Goal: Task Accomplishment & Management: Manage account settings

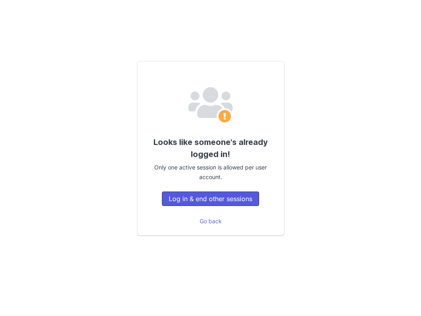
click at [210, 200] on button "Log in & end other sessions" at bounding box center [210, 199] width 97 height 14
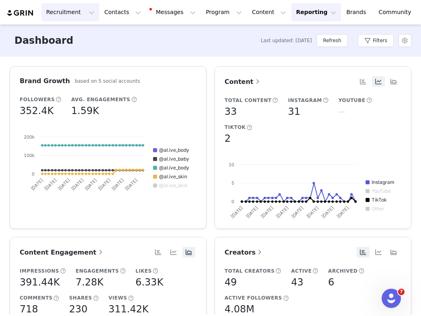
click at [80, 11] on button "Recruitment Recruitment" at bounding box center [70, 12] width 58 height 18
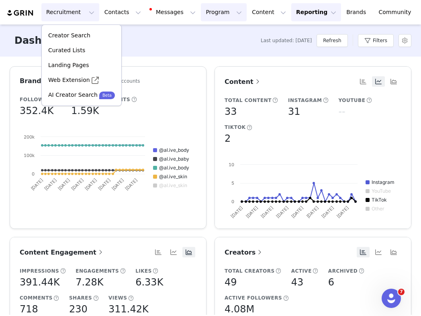
click at [201, 15] on button "Program Program" at bounding box center [224, 12] width 46 height 18
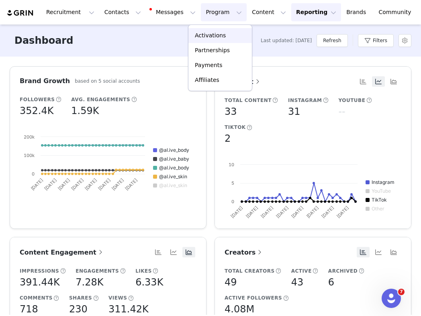
click at [229, 34] on div "Activations" at bounding box center [220, 35] width 54 height 8
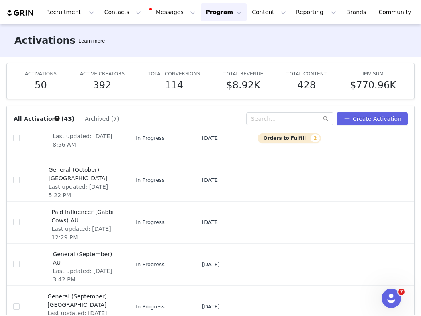
scroll to position [43, 0]
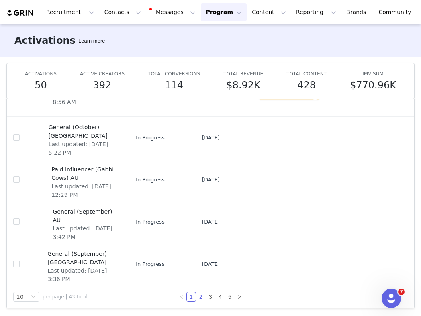
click at [202, 296] on link "2" at bounding box center [200, 296] width 9 height 9
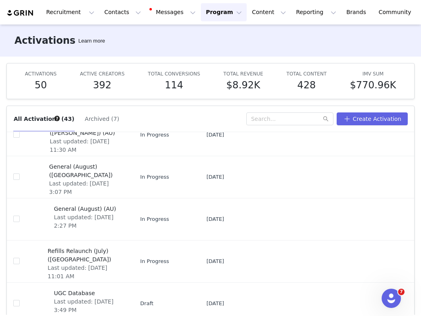
scroll to position [216, 0]
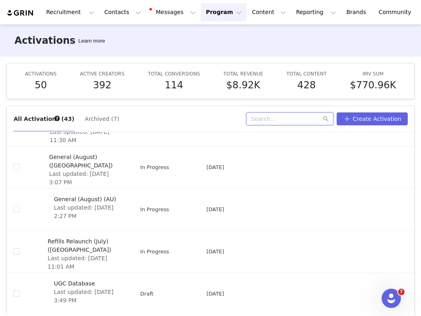
click at [325, 116] on input "text" at bounding box center [289, 118] width 87 height 13
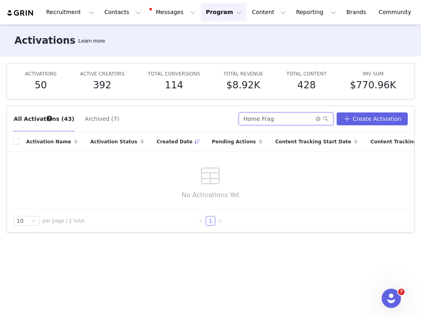
drag, startPoint x: 292, startPoint y: 118, endPoint x: 233, endPoint y: 114, distance: 58.8
click at [233, 114] on div "All Activations (43) Archived (7) Home Frag Create Activation" at bounding box center [210, 118] width 394 height 13
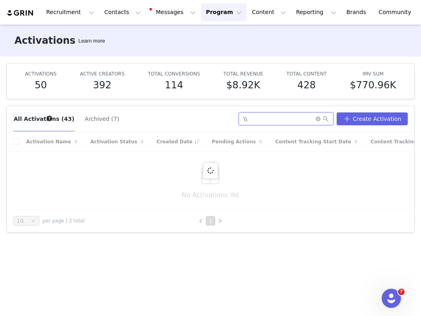
type input "\"
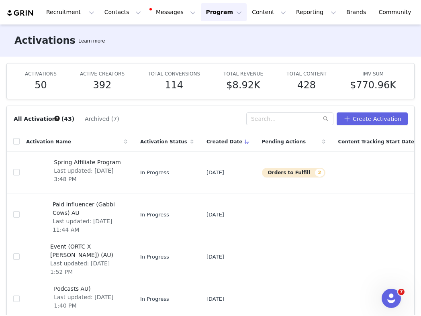
click at [100, 121] on button "Archived (7)" at bounding box center [101, 118] width 35 height 13
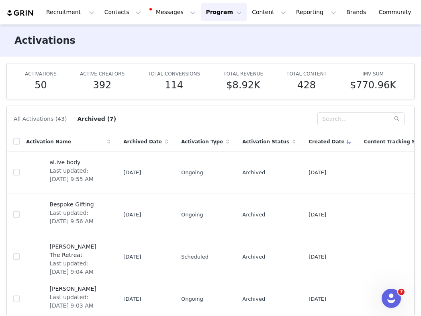
click at [45, 116] on button "All Activations (43)" at bounding box center [40, 118] width 54 height 13
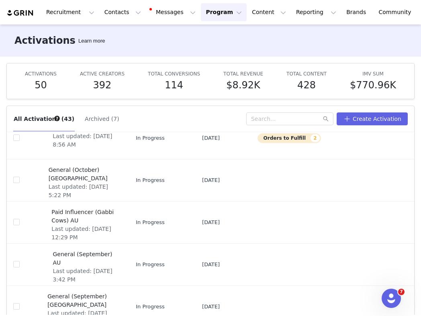
scroll to position [43, 0]
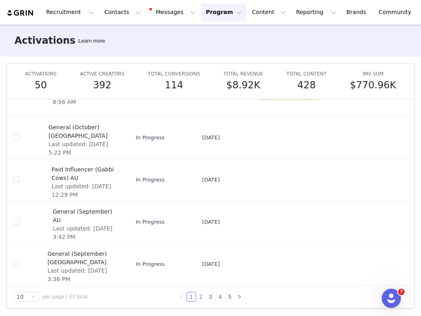
click at [199, 296] on link "2" at bounding box center [200, 296] width 9 height 9
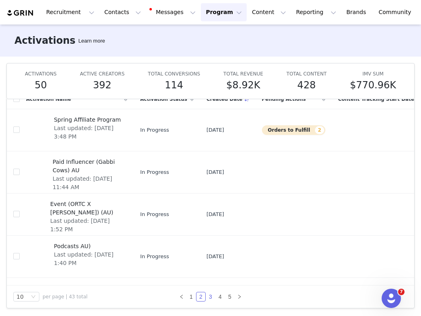
click at [210, 297] on link "3" at bounding box center [210, 296] width 9 height 9
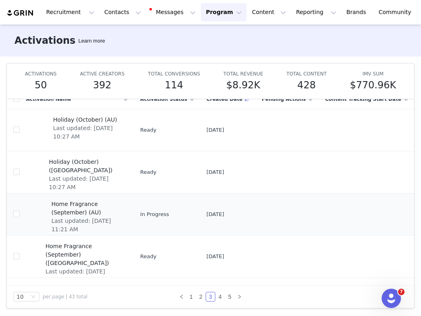
click at [70, 208] on span "Home Fragrance (September) (AU)" at bounding box center [86, 208] width 71 height 17
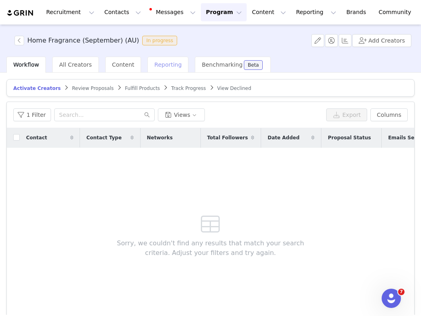
click at [161, 65] on span "Reporting" at bounding box center [167, 64] width 27 height 6
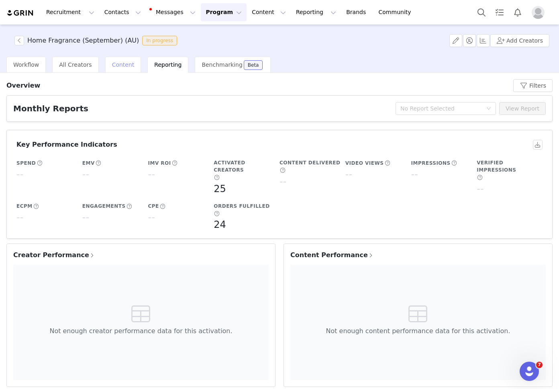
click at [124, 64] on span "Content" at bounding box center [123, 64] width 22 height 6
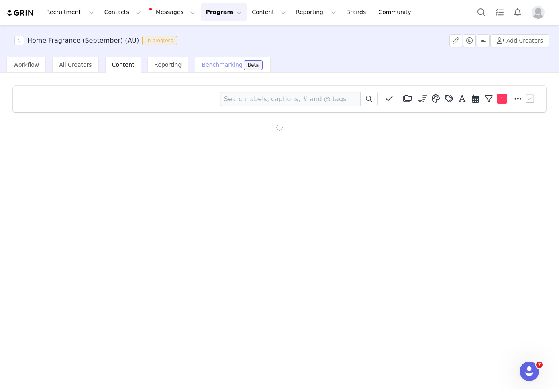
click at [208, 62] on span "Benchmarking" at bounding box center [222, 64] width 41 height 6
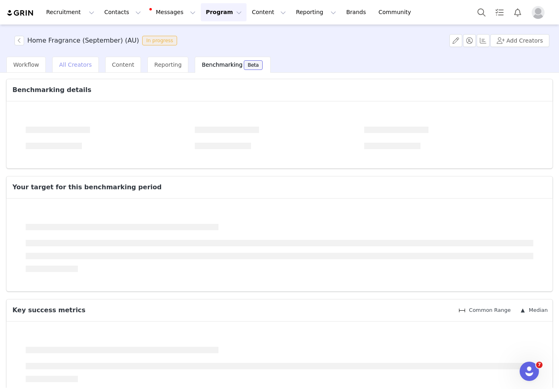
click at [59, 67] on span "All Creators" at bounding box center [75, 64] width 33 height 6
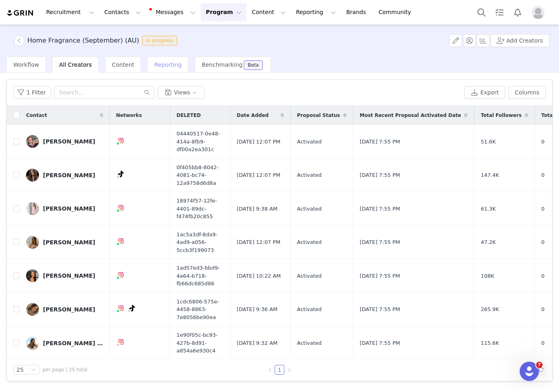
click at [154, 66] on span "Reporting" at bounding box center [167, 64] width 27 height 6
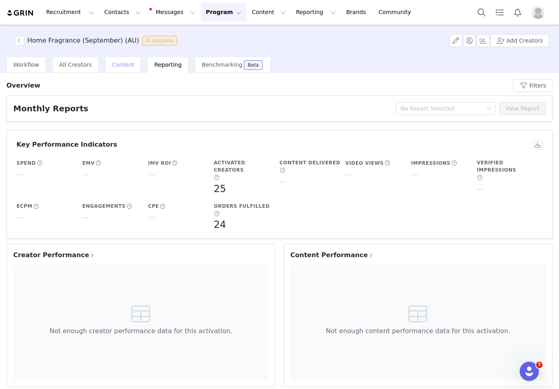
click at [128, 60] on div "Content" at bounding box center [123, 65] width 36 height 16
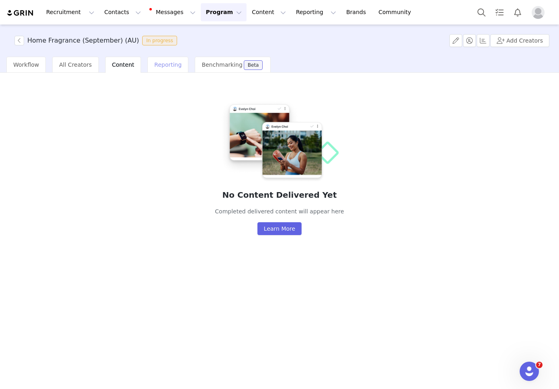
click at [165, 64] on span "Reporting" at bounding box center [167, 64] width 27 height 6
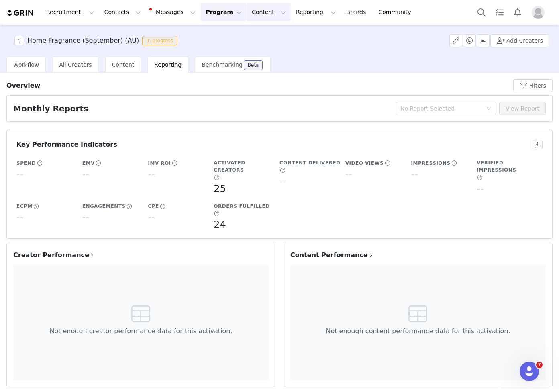
click at [254, 11] on button "Content Content" at bounding box center [269, 12] width 44 height 18
click at [247, 33] on p "Creator Content" at bounding box center [259, 35] width 45 height 8
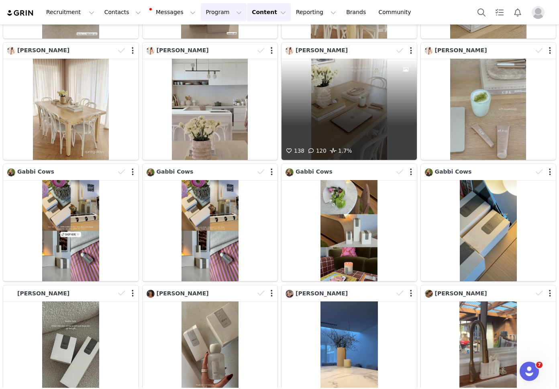
scroll to position [743, 0]
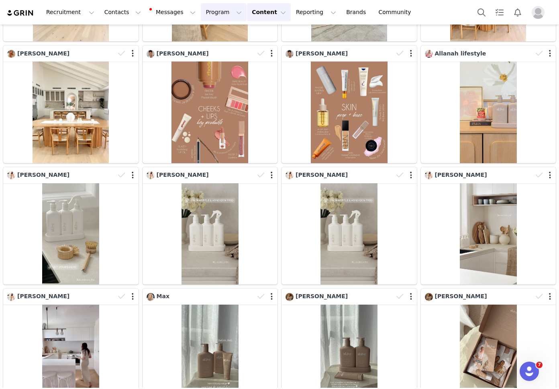
click at [204, 8] on button "Program Program" at bounding box center [224, 12] width 46 height 18
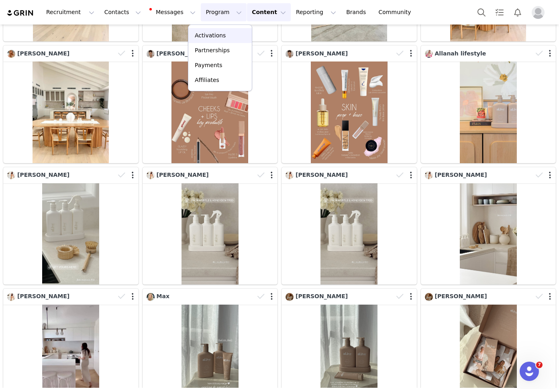
click at [208, 37] on p "Activations" at bounding box center [210, 35] width 31 height 8
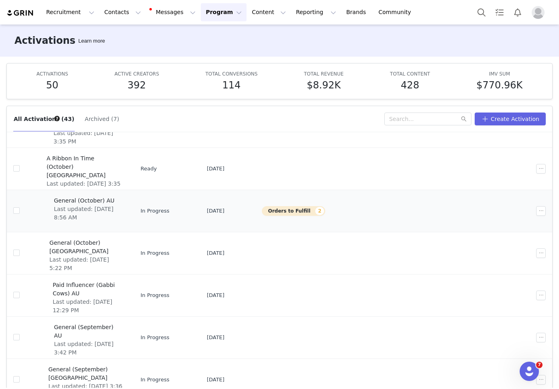
scroll to position [43, 0]
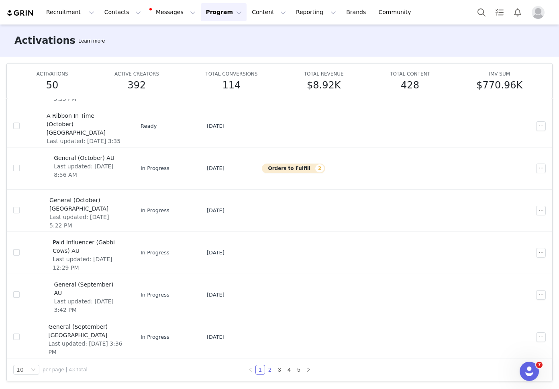
click at [271, 372] on link "2" at bounding box center [270, 369] width 9 height 9
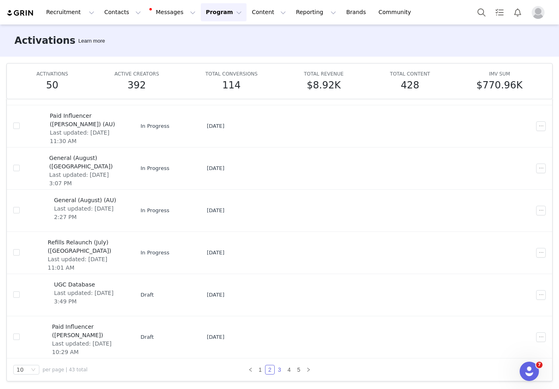
click at [279, 371] on link "3" at bounding box center [279, 369] width 9 height 9
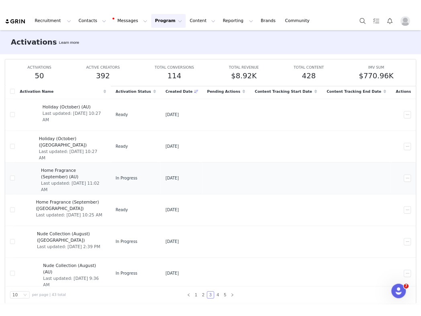
scroll to position [33, 0]
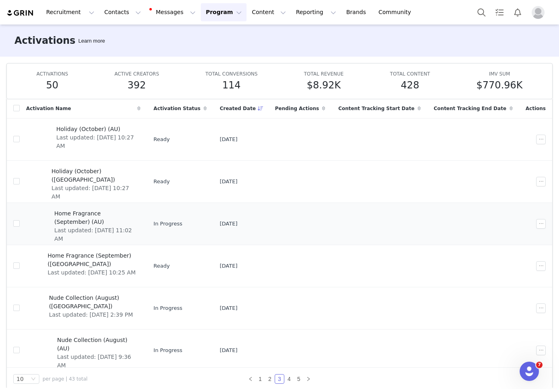
click at [105, 206] on td "Home Fragrance (September) (AU) Last updated: Oct 1, 2025 11:02 AM" at bounding box center [83, 223] width 127 height 42
click at [105, 211] on span "Home Fragrance (September) (AU)" at bounding box center [95, 217] width 82 height 17
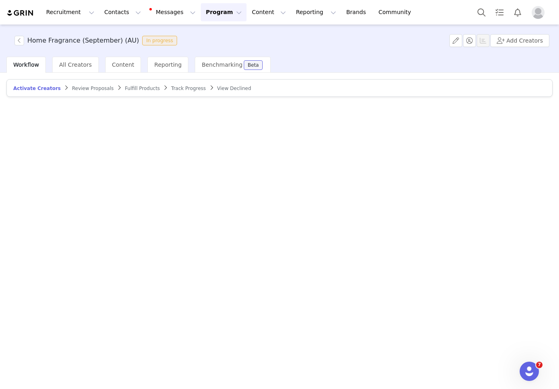
click at [105, 211] on div "Activate Creators Review Proposals Fulfill Products Track Progress View Declined" at bounding box center [279, 230] width 559 height 315
